Goal: Transaction & Acquisition: Obtain resource

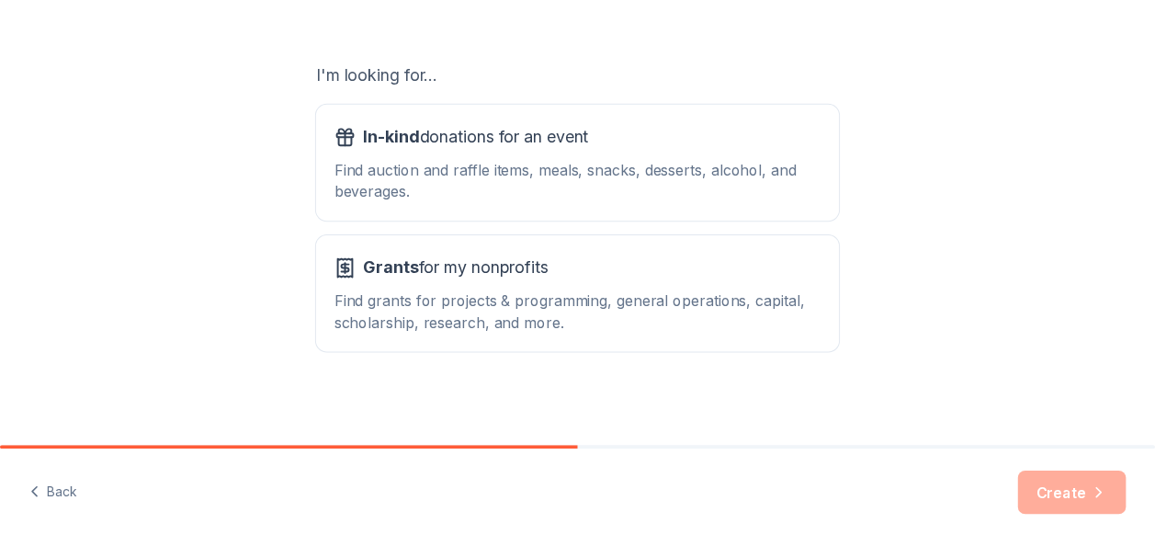
scroll to position [295, 0]
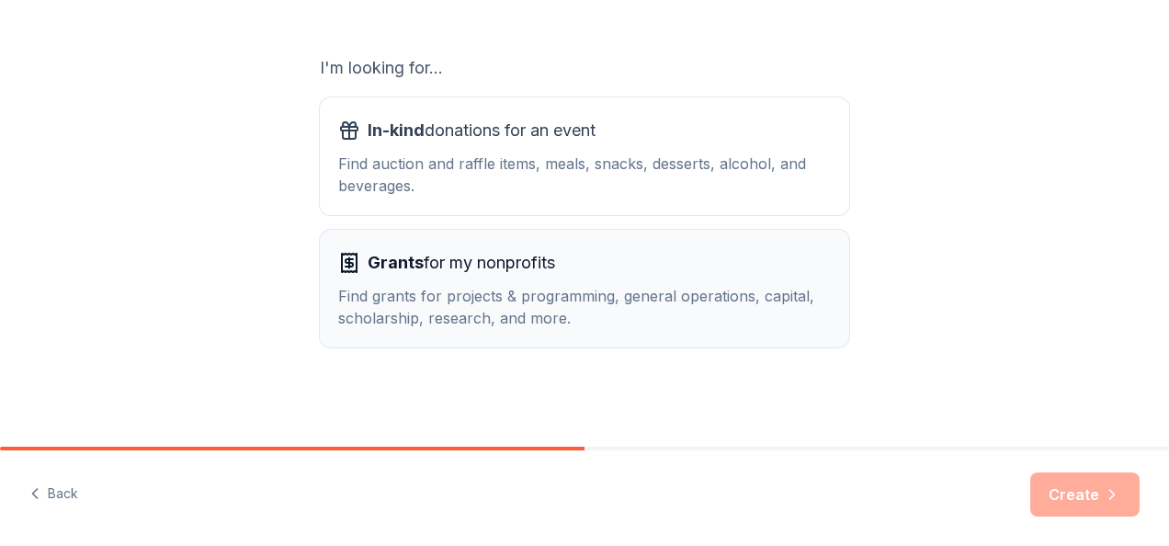
click at [479, 264] on span "Grants for my nonprofits" at bounding box center [461, 262] width 187 height 29
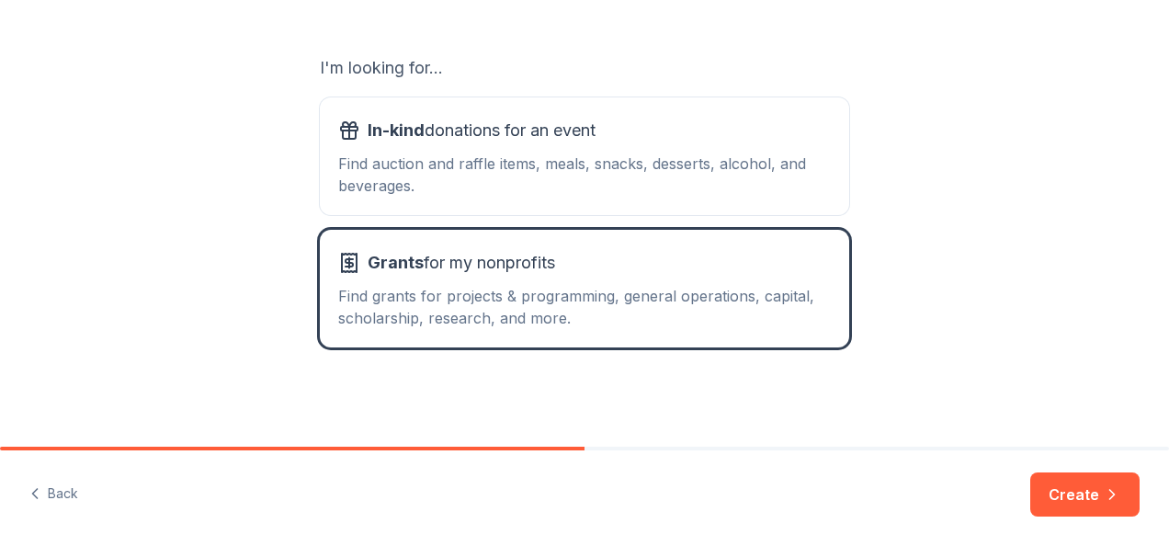
click at [1054, 482] on button "Create" at bounding box center [1084, 494] width 109 height 44
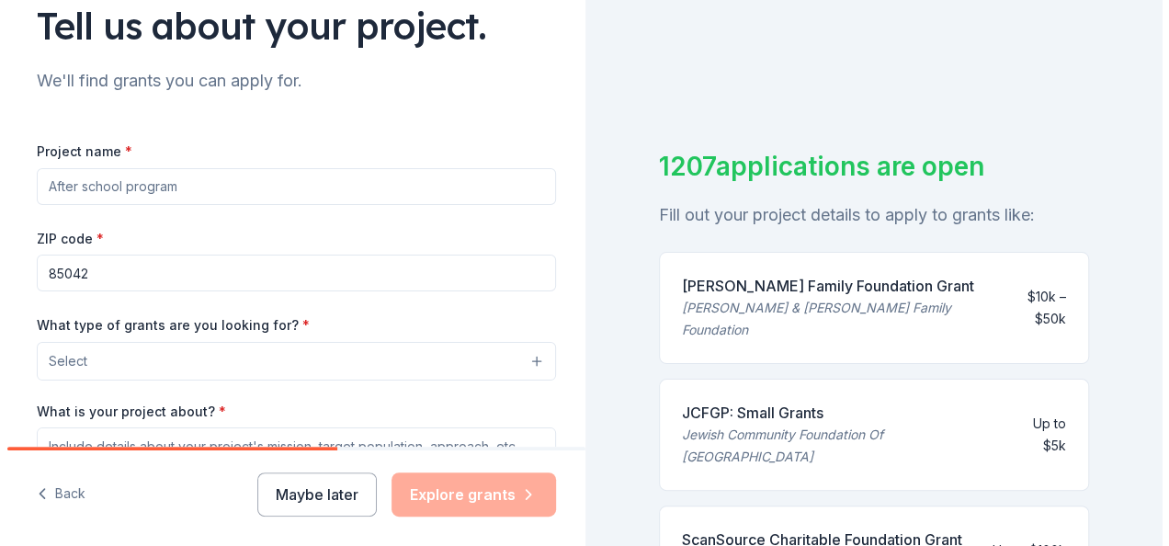
scroll to position [184, 0]
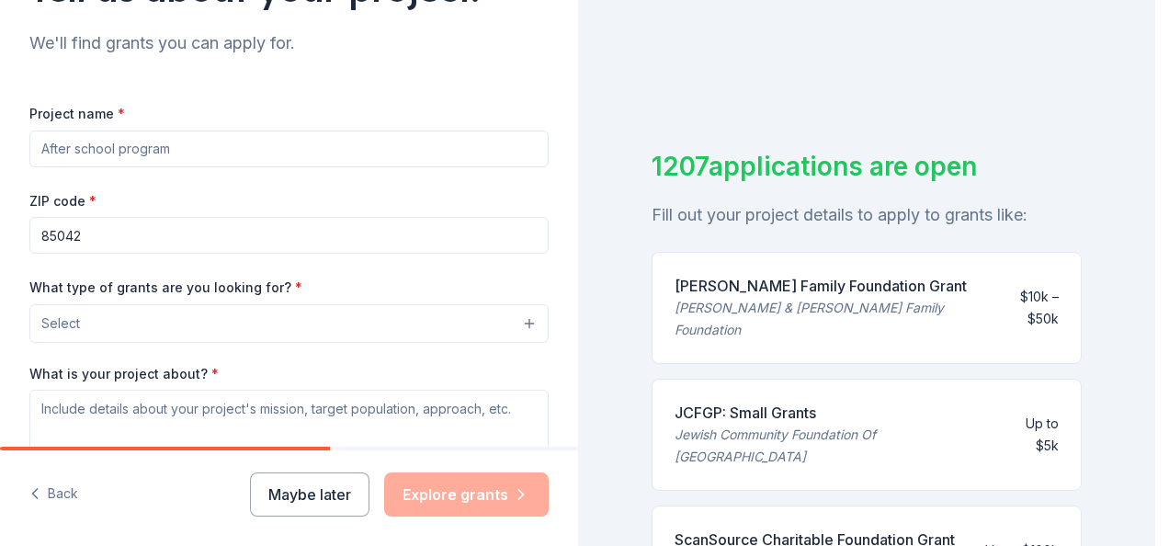
click at [251, 305] on button "Select" at bounding box center [288, 323] width 519 height 39
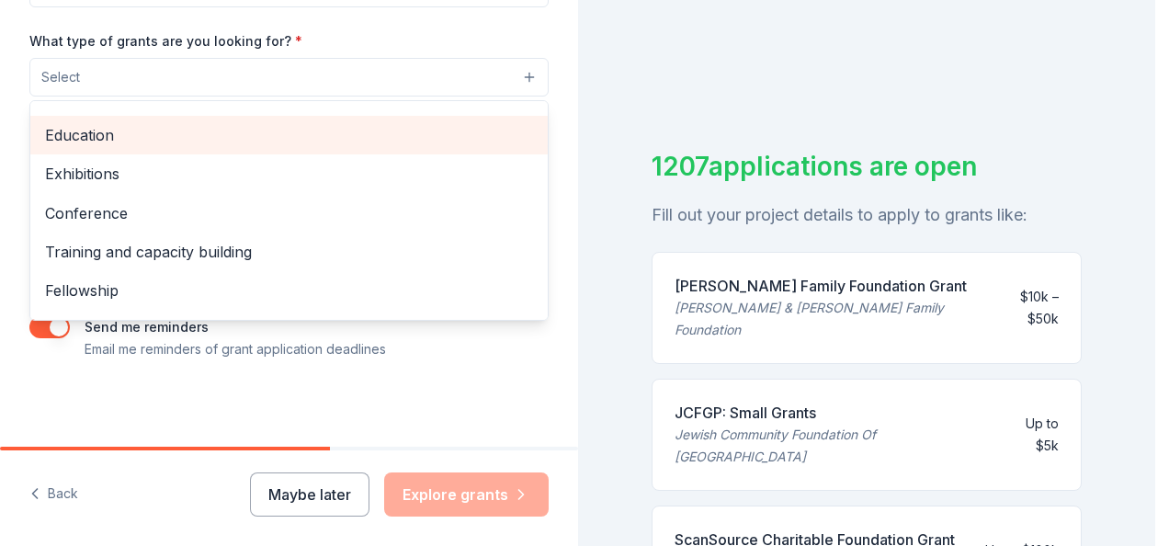
click at [164, 131] on span "Education" at bounding box center [289, 135] width 488 height 24
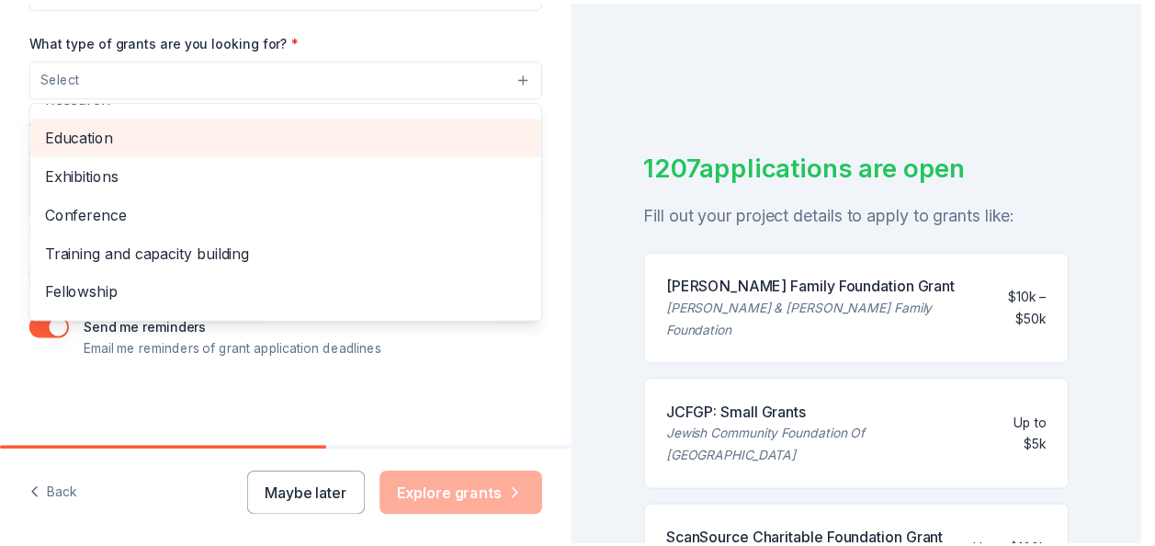
scroll to position [177, 0]
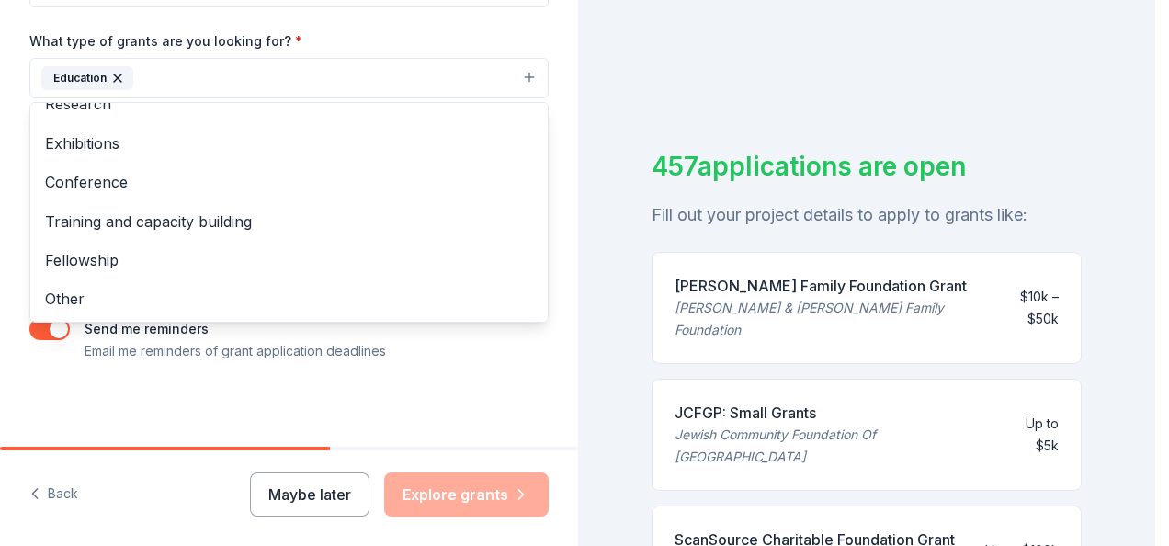
click at [413, 364] on div "Tell us about your project. We'll find grants you can apply for. Project name *…" at bounding box center [289, 10] width 578 height 880
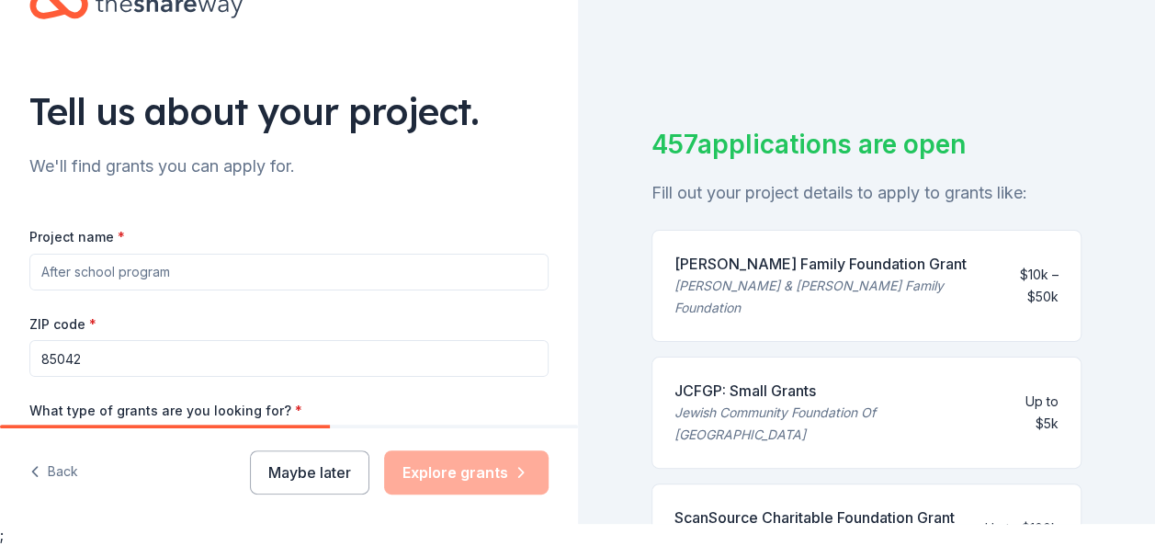
scroll to position [0, 0]
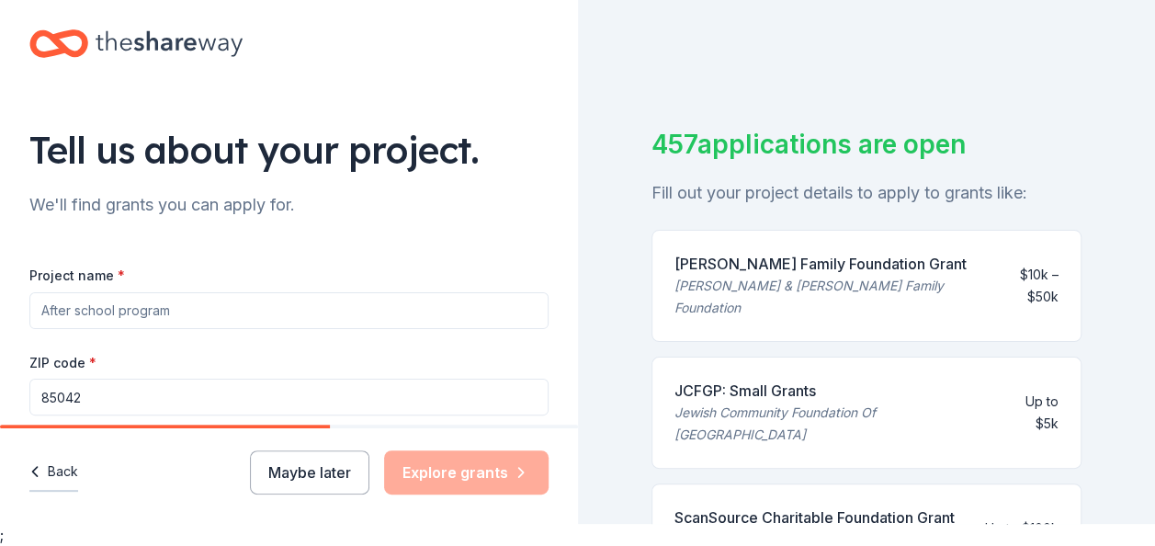
click at [63, 472] on button "Back" at bounding box center [53, 472] width 49 height 39
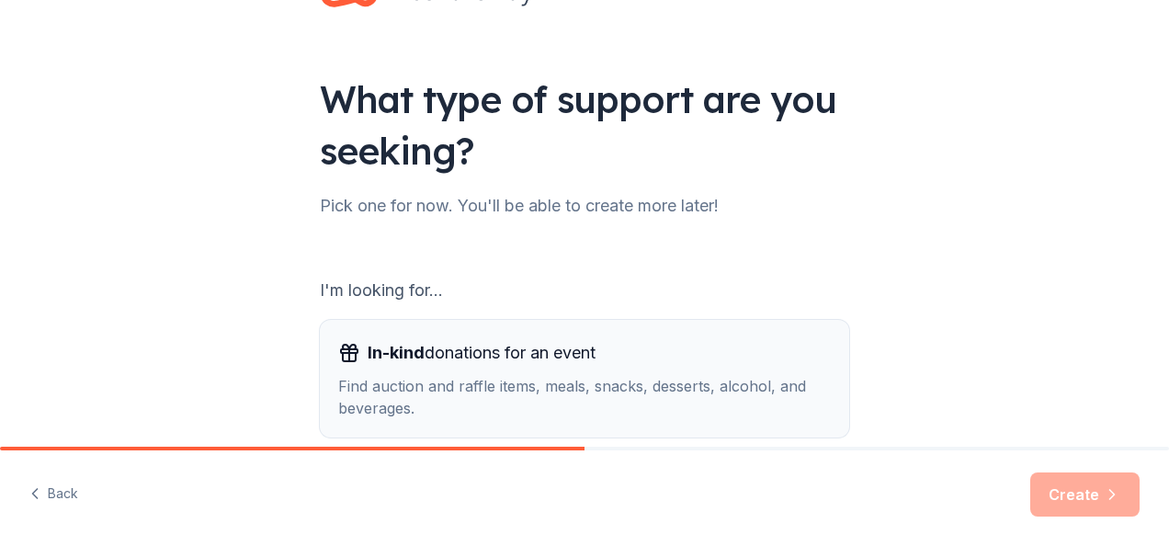
scroll to position [276, 0]
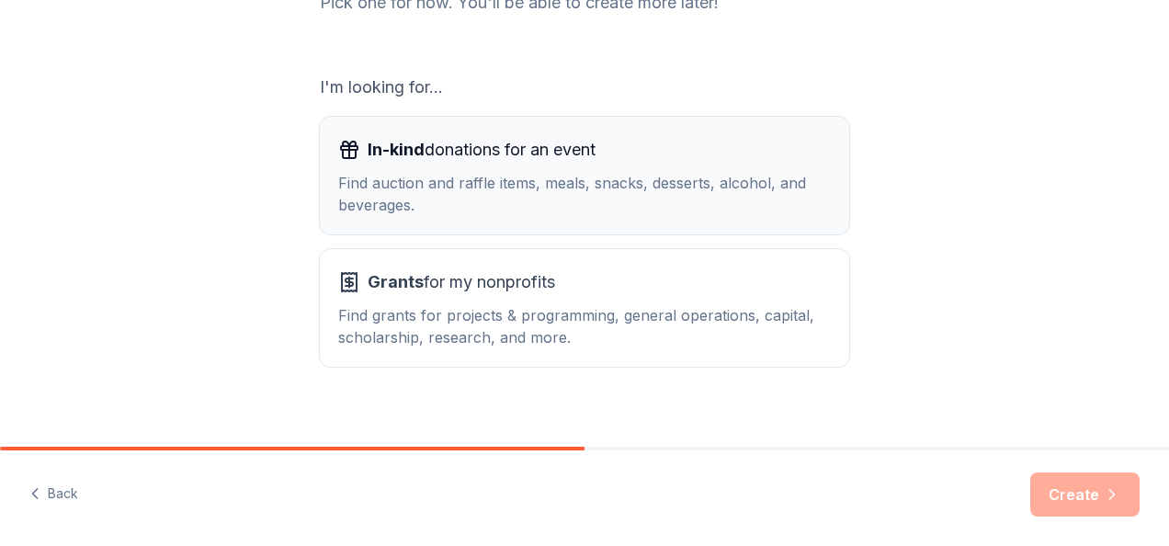
click at [498, 167] on div "In-kind donations for an event Find auction and raffle items, meals, snacks, de…" at bounding box center [584, 175] width 493 height 81
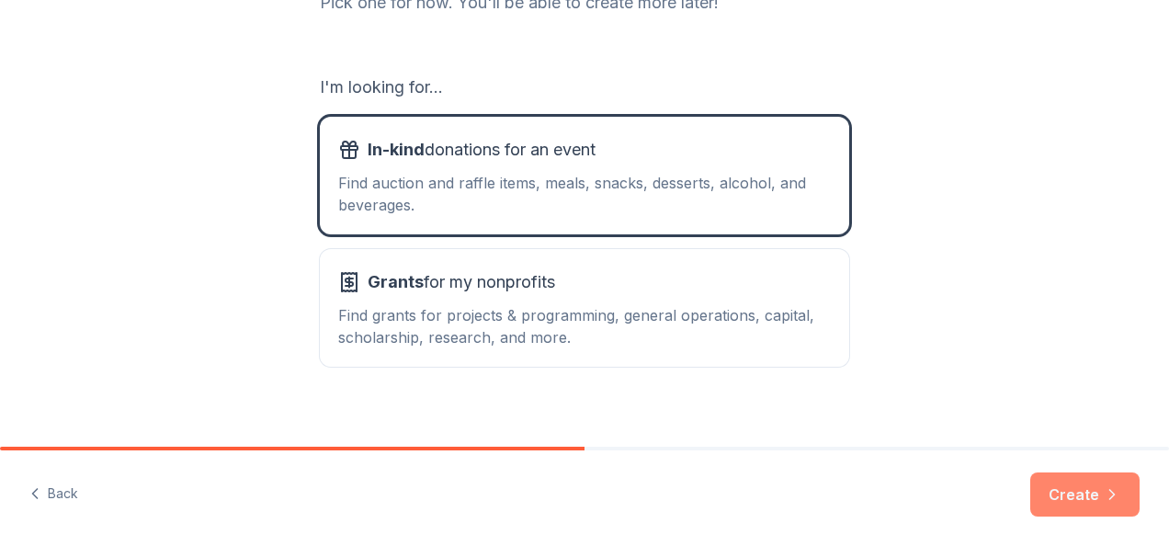
click at [1061, 477] on button "Create" at bounding box center [1084, 494] width 109 height 44
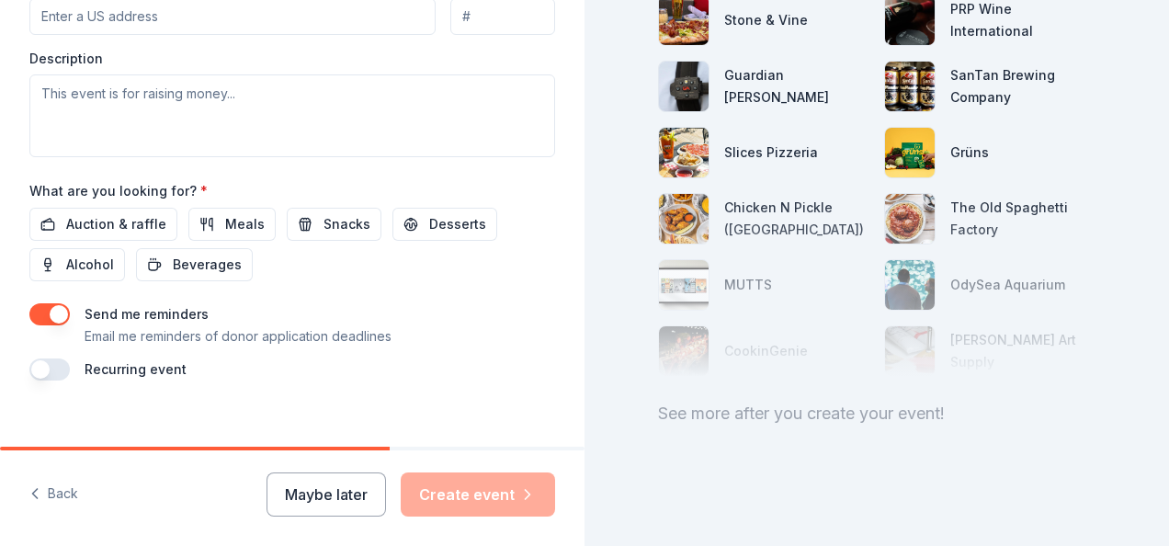
scroll to position [772, 0]
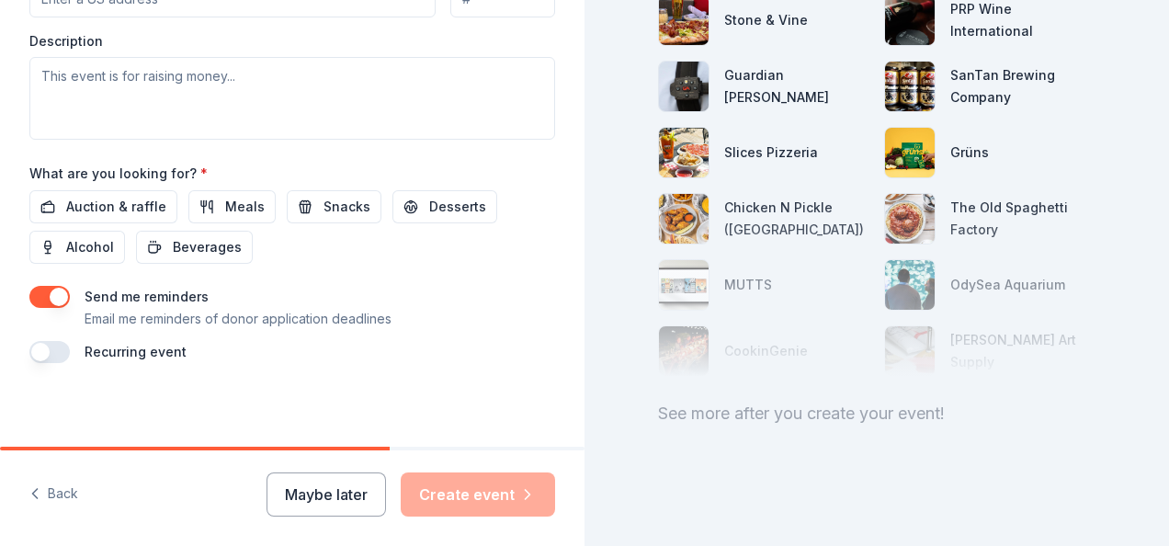
click at [303, 482] on button "Maybe later" at bounding box center [326, 494] width 119 height 44
click at [33, 492] on icon "button" at bounding box center [35, 493] width 18 height 18
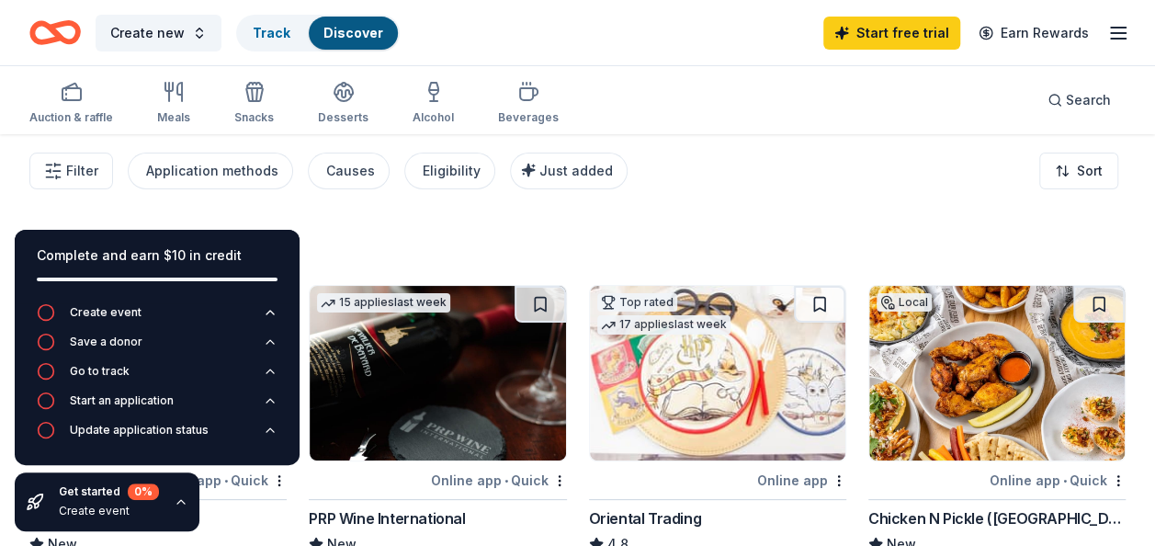
click at [676, 167] on div "Filter Application methods Causes Eligibility Just added Sort" at bounding box center [577, 171] width 1155 height 74
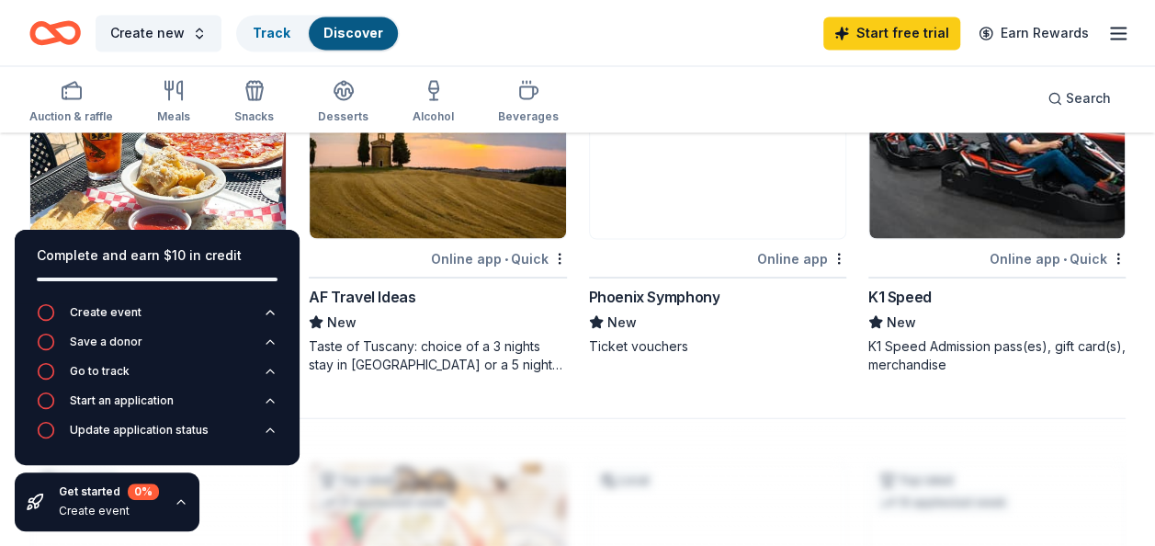
scroll to position [1654, 0]
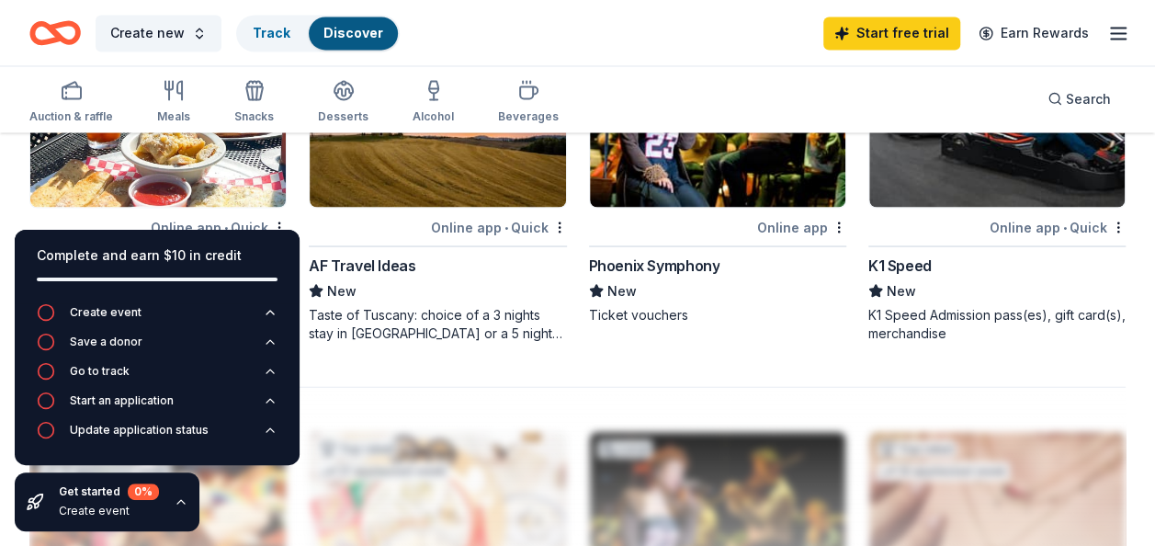
click at [177, 504] on icon "button" at bounding box center [180, 502] width 7 height 4
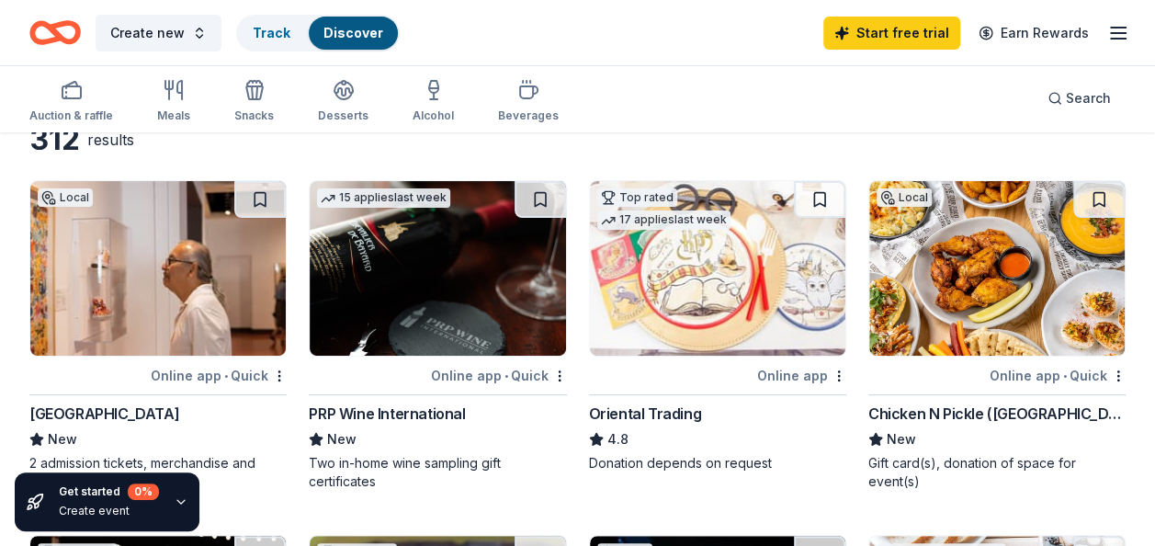
scroll to position [0, 0]
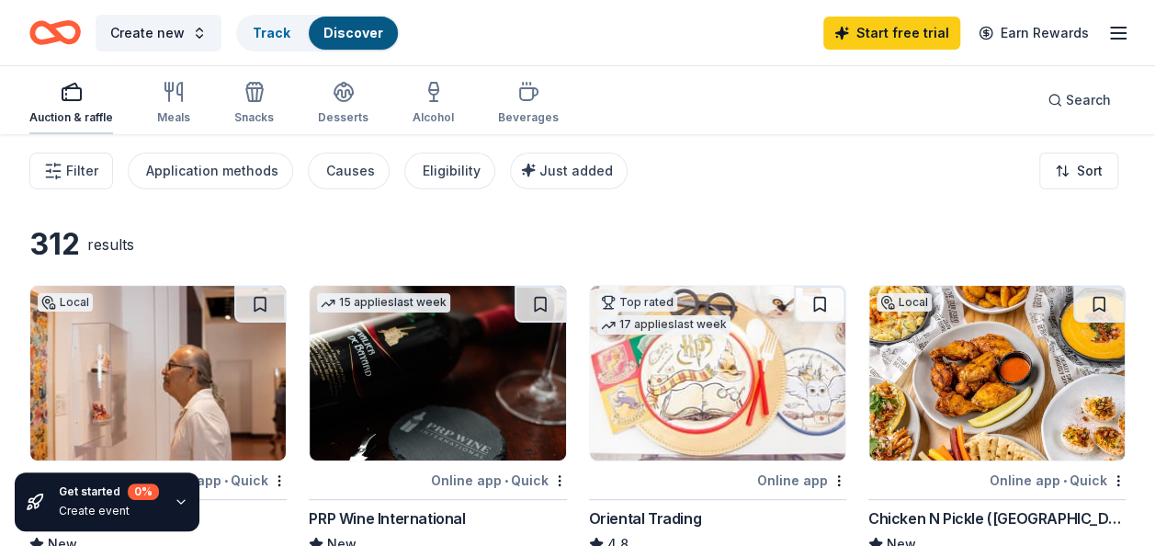
click at [83, 110] on div "Auction & raffle" at bounding box center [71, 117] width 84 height 15
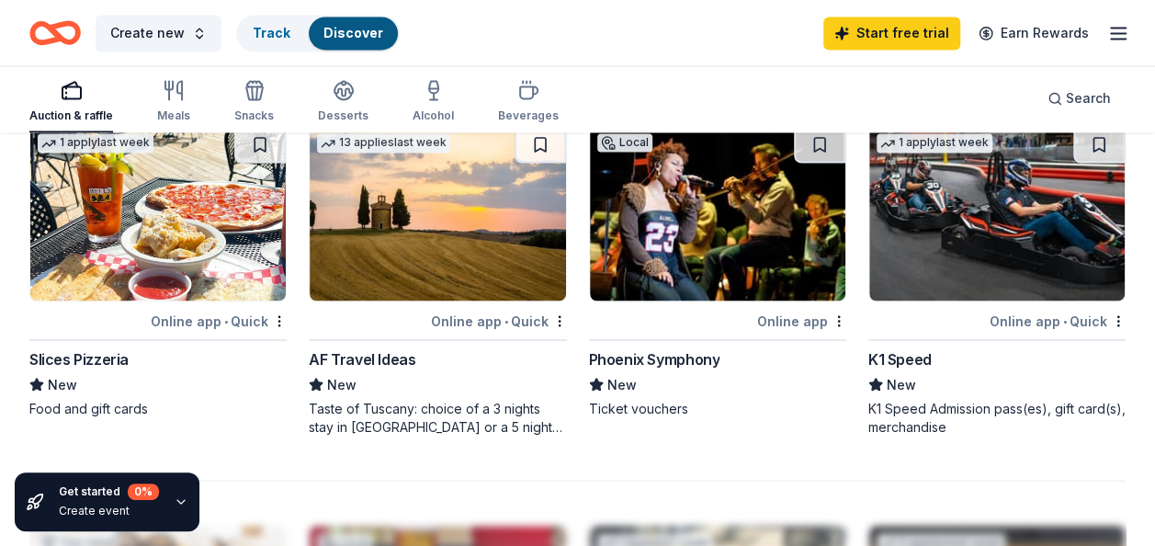
scroll to position [1562, 0]
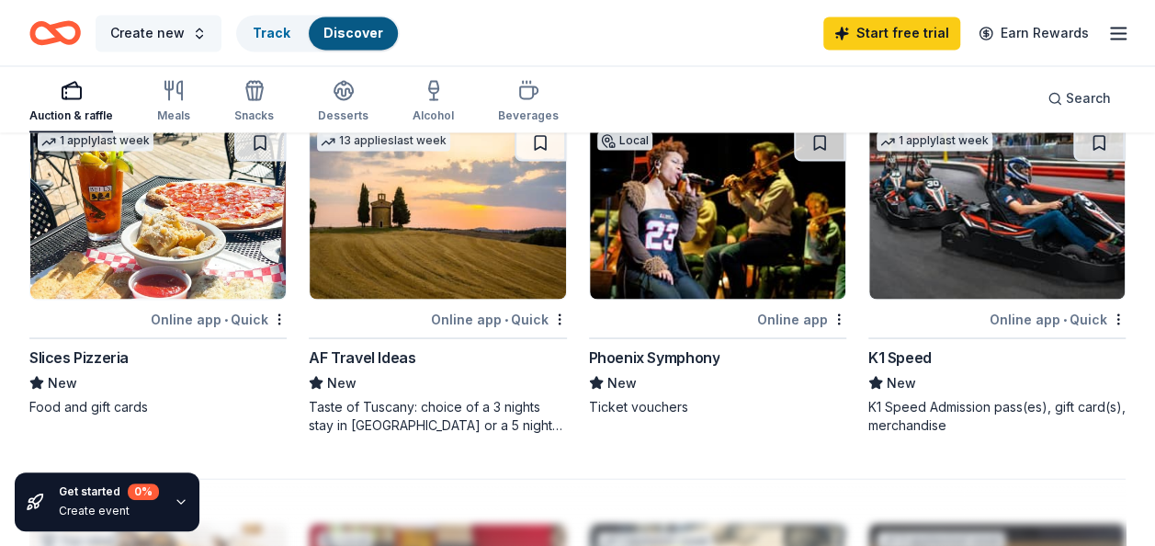
click at [116, 38] on span "Create new" at bounding box center [147, 33] width 74 height 22
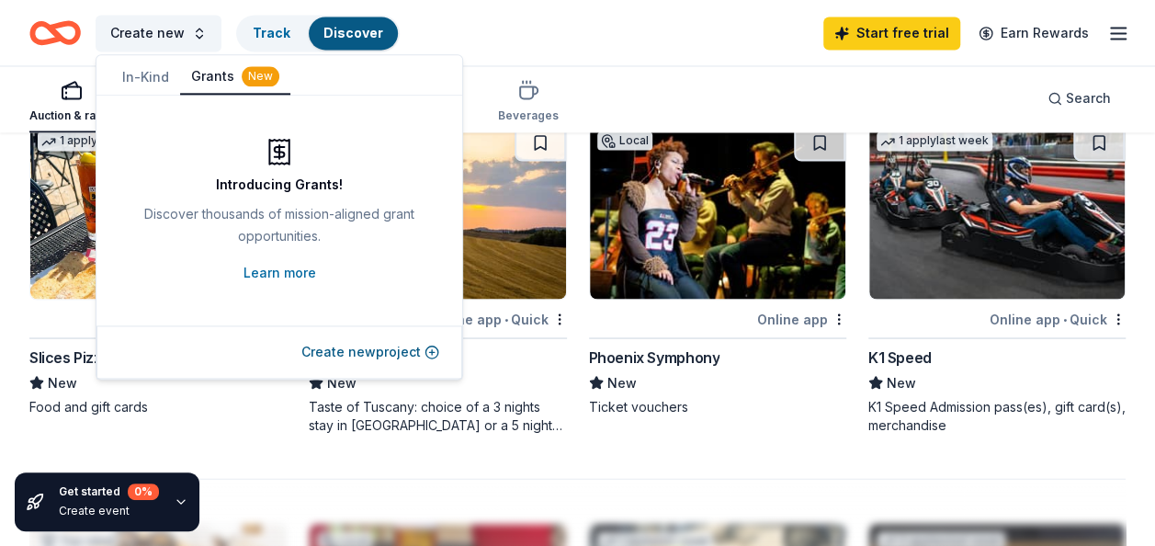
click at [126, 82] on button "In-Kind" at bounding box center [145, 77] width 69 height 33
click at [300, 276] on link "Learn more" at bounding box center [280, 273] width 73 height 22
click at [462, 22] on div "Create new Track Discover Start free trial Earn Rewards" at bounding box center [577, 32] width 1096 height 43
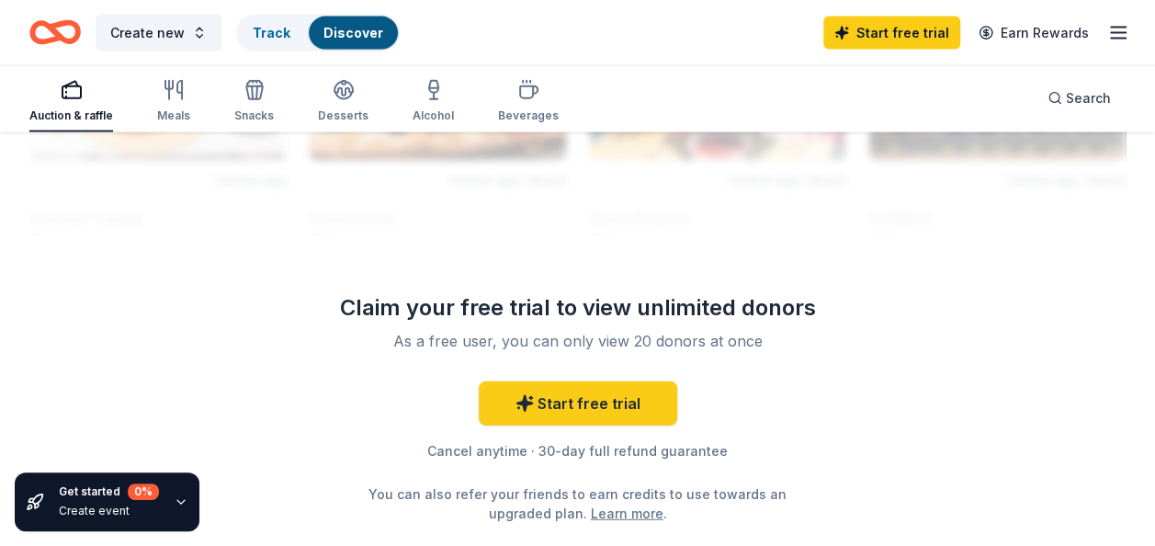
scroll to position [2114, 0]
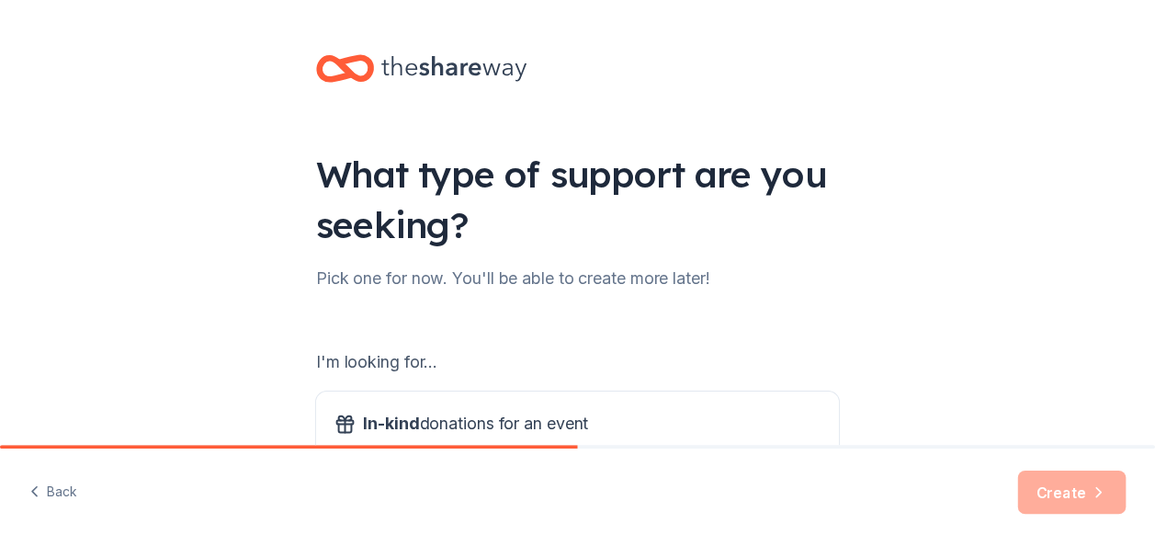
scroll to position [22, 0]
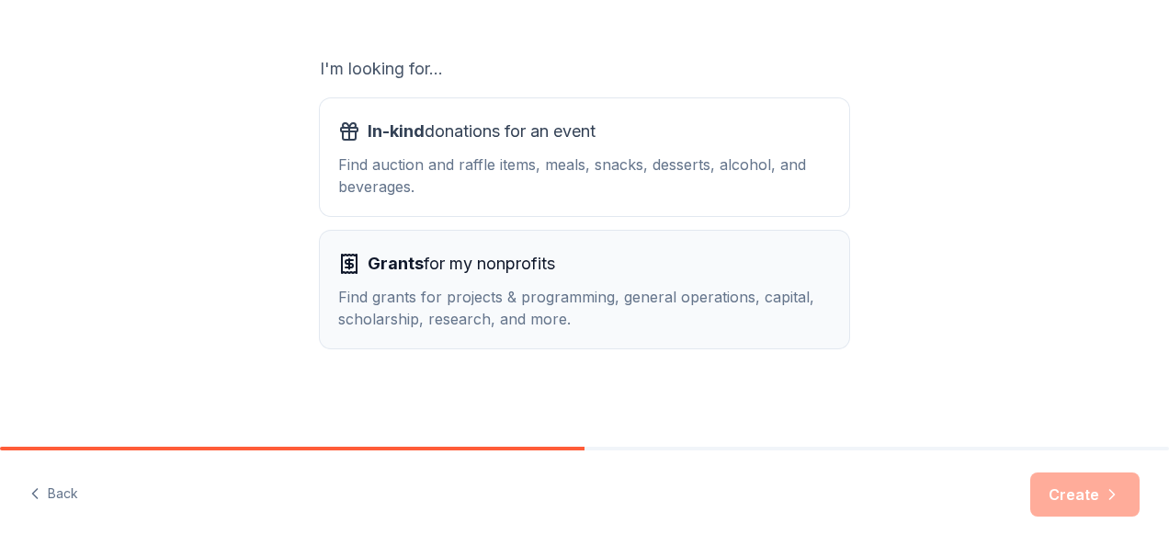
scroll to position [295, 0]
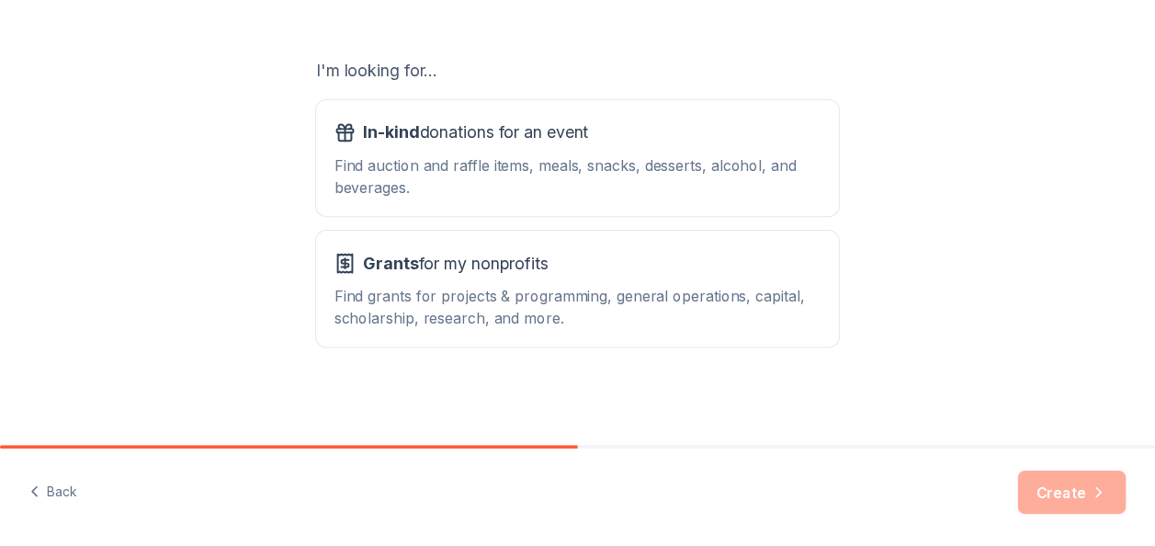
scroll to position [276, 0]
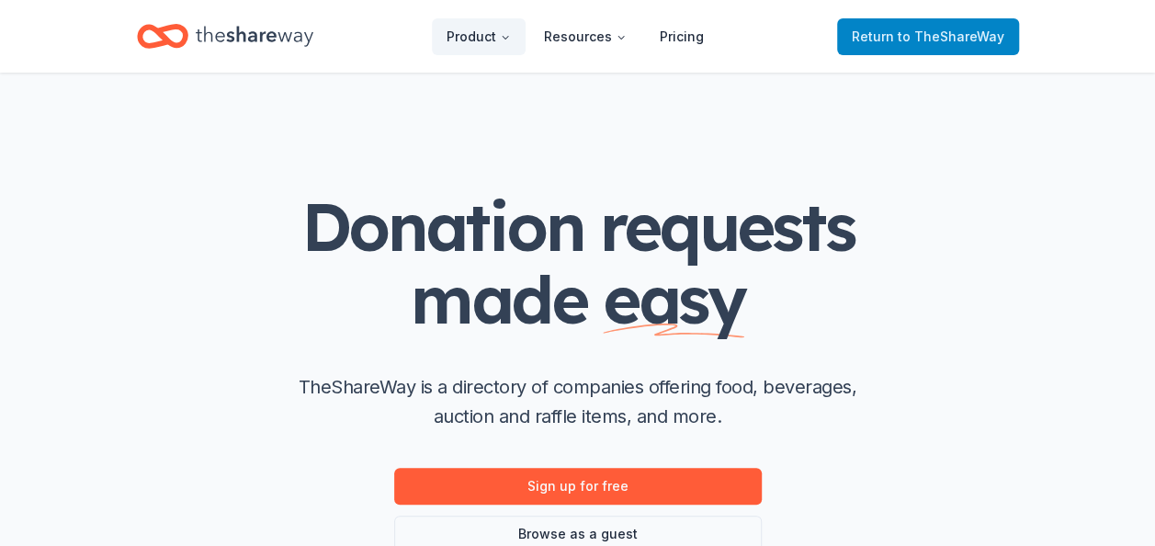
click at [887, 18] on link "Return to TheShareWay" at bounding box center [928, 36] width 182 height 37
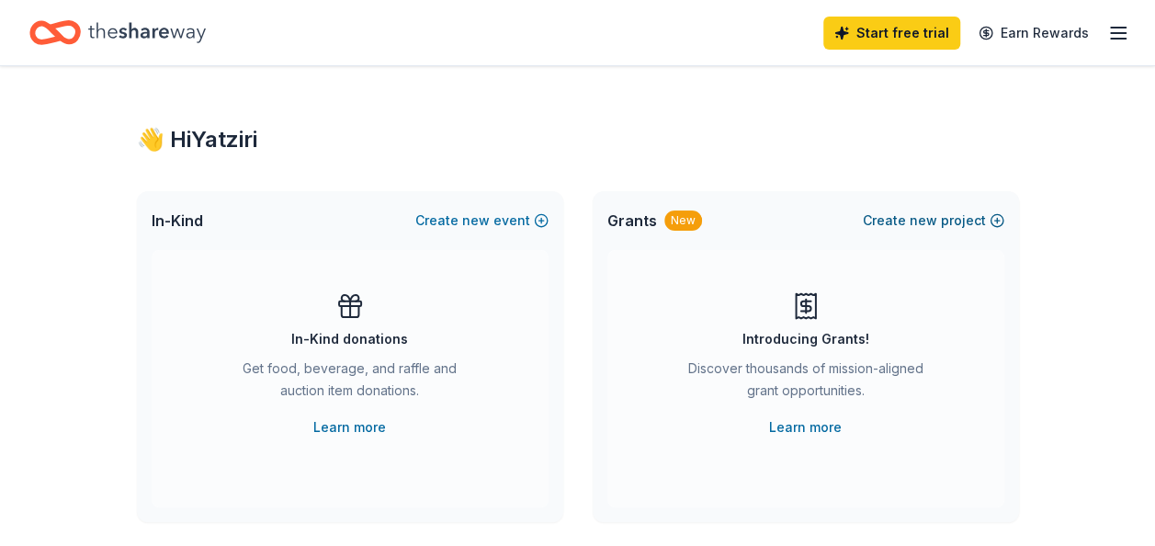
click at [989, 221] on button "Create new project" at bounding box center [934, 221] width 142 height 22
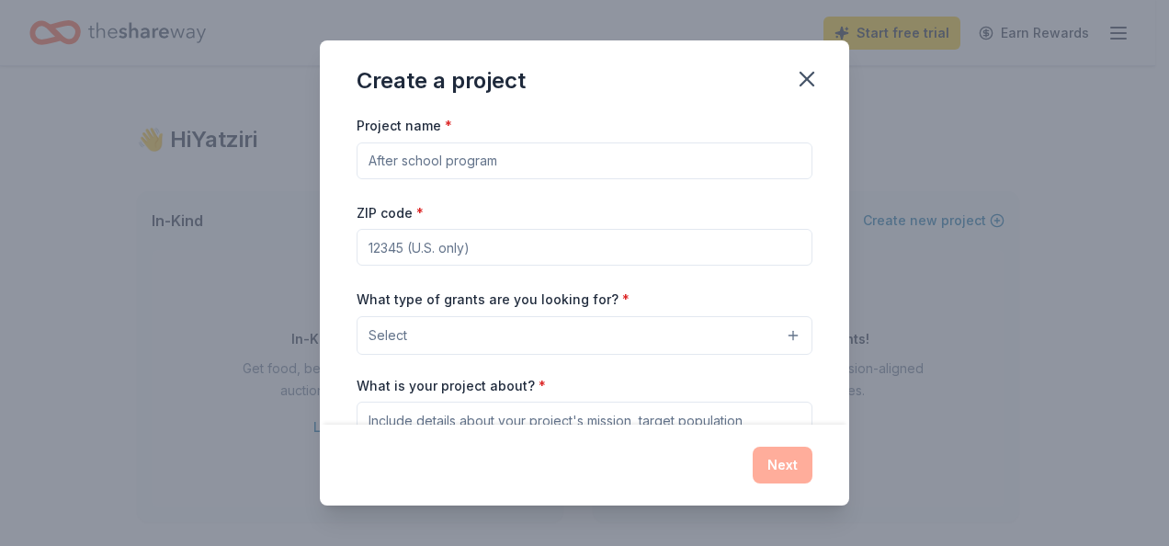
click at [516, 154] on input "Project name *" at bounding box center [585, 160] width 456 height 37
click at [806, 80] on icon "button" at bounding box center [806, 79] width 13 height 13
